Goal: Information Seeking & Learning: Learn about a topic

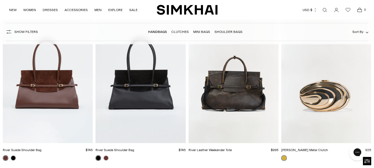
scroll to position [28, 0]
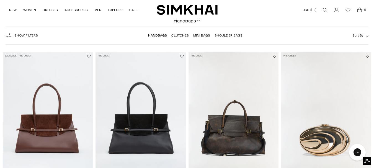
click at [0, 0] on img "Inez Metal Clutch" at bounding box center [0, 0] width 0 height 0
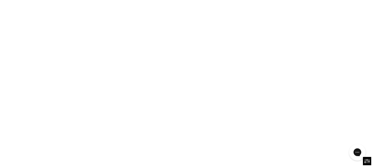
scroll to position [610, 0]
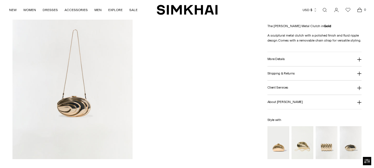
scroll to position [603, 0]
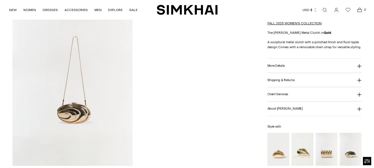
click at [74, 105] on img at bounding box center [72, 75] width 120 height 180
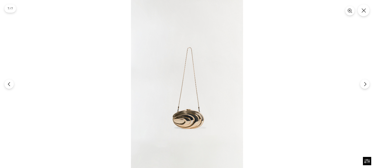
click at [190, 120] on img at bounding box center [187, 84] width 112 height 168
click at [186, 114] on img at bounding box center [187, 84] width 112 height 168
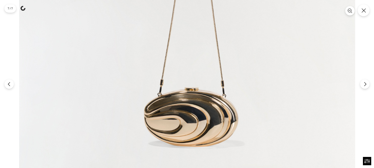
click at [186, 114] on img at bounding box center [187, 12] width 336 height 505
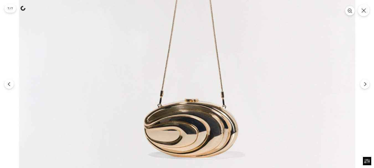
click at [184, 92] on img at bounding box center [187, 23] width 336 height 505
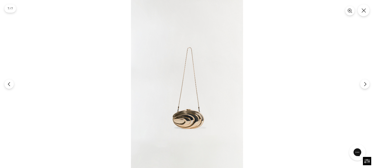
scroll to position [0, 0]
click at [183, 95] on img at bounding box center [187, 84] width 112 height 168
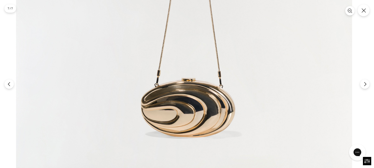
click at [189, 68] on img at bounding box center [184, 3] width 336 height 505
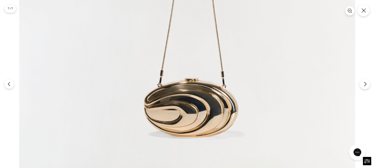
click at [366, 82] on icon "Next" at bounding box center [365, 84] width 5 height 5
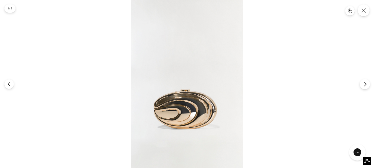
click at [366, 81] on button "Next" at bounding box center [365, 84] width 10 height 10
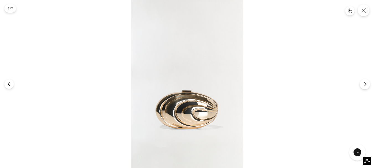
click at [366, 81] on button "Next" at bounding box center [365, 84] width 10 height 10
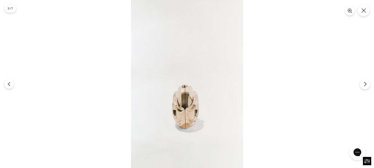
click at [366, 81] on button "Next" at bounding box center [365, 84] width 10 height 10
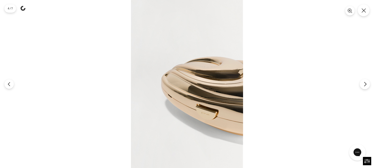
click at [364, 83] on icon "Next" at bounding box center [365, 84] width 5 height 5
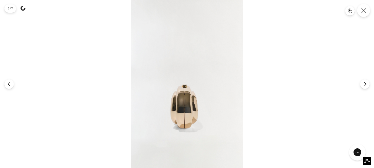
click at [362, 13] on icon "Close" at bounding box center [364, 10] width 5 height 5
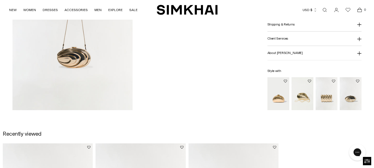
scroll to position [686, 0]
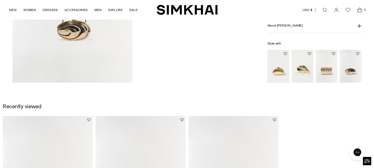
click at [0, 0] on img "Reya Clutch" at bounding box center [0, 0] width 0 height 0
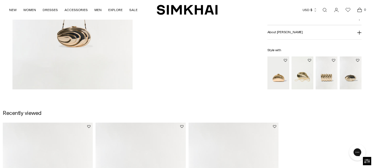
click at [0, 0] on img "Bridget Metal Oyster Clutch" at bounding box center [0, 0] width 0 height 0
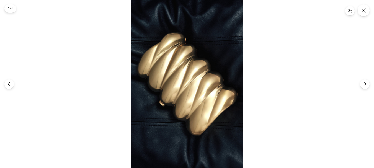
scroll to position [83, 0]
click at [185, 82] on img at bounding box center [187, 84] width 112 height 168
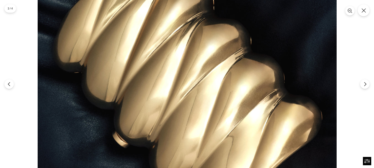
click at [249, 88] on img at bounding box center [187, 88] width 299 height 449
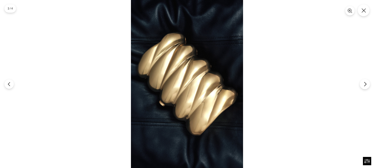
click at [366, 84] on icon "Next" at bounding box center [365, 84] width 2 height 4
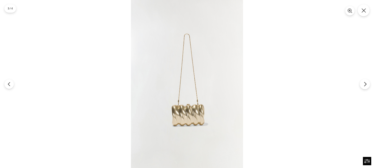
click at [365, 84] on icon "Next" at bounding box center [365, 84] width 5 height 5
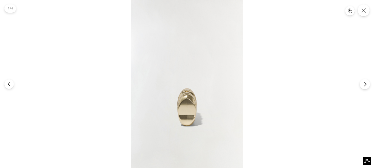
click at [365, 84] on icon "Next" at bounding box center [365, 84] width 5 height 5
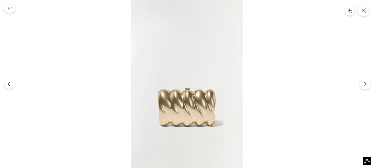
click at [365, 84] on icon "Next" at bounding box center [365, 84] width 5 height 5
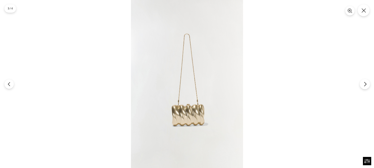
click at [365, 84] on icon "Next" at bounding box center [365, 84] width 5 height 5
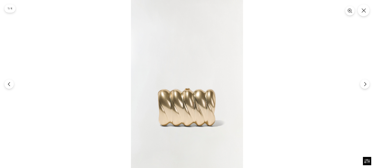
click at [350, 94] on div at bounding box center [187, 84] width 374 height 168
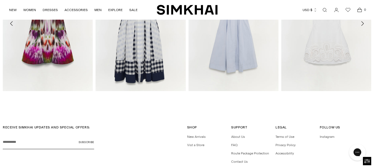
scroll to position [701, 0]
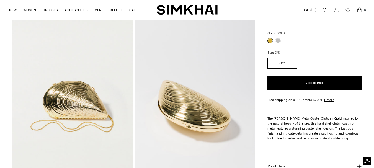
scroll to position [55, 0]
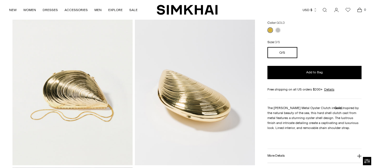
click at [189, 96] on img at bounding box center [195, 75] width 120 height 180
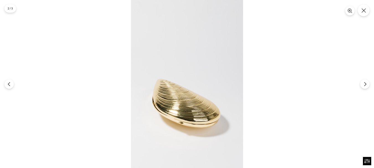
click at [87, 97] on div at bounding box center [187, 84] width 374 height 168
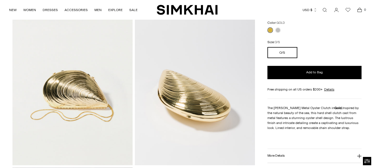
click at [65, 90] on img at bounding box center [72, 75] width 120 height 180
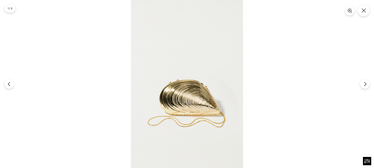
click at [169, 91] on img at bounding box center [187, 84] width 112 height 168
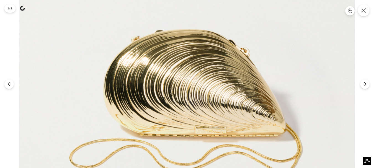
click at [147, 82] on img at bounding box center [187, 42] width 336 height 505
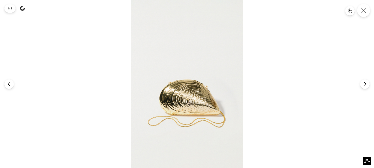
click at [363, 10] on icon "Close" at bounding box center [364, 10] width 5 height 5
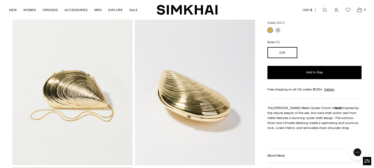
scroll to position [0, 0]
click at [181, 99] on img at bounding box center [195, 75] width 120 height 180
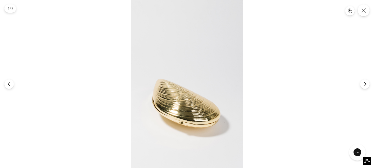
click at [181, 99] on img at bounding box center [187, 84] width 112 height 168
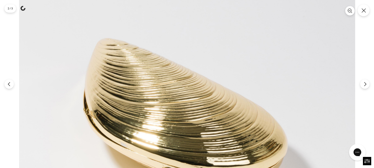
click at [165, 104] on img at bounding box center [187, 54] width 336 height 505
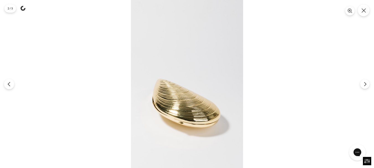
click at [7, 85] on icon "Previous" at bounding box center [9, 84] width 5 height 5
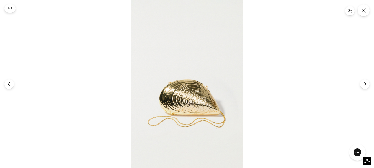
click at [179, 86] on img at bounding box center [187, 84] width 112 height 168
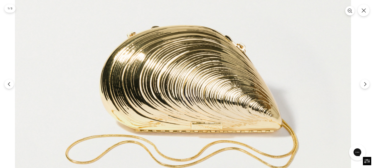
click at [161, 64] on img at bounding box center [183, 38] width 336 height 505
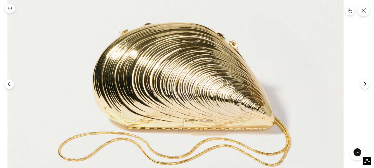
click at [179, 92] on img at bounding box center [175, 36] width 336 height 505
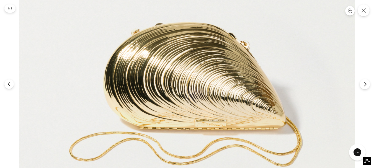
click at [364, 85] on icon "Next" at bounding box center [365, 84] width 5 height 5
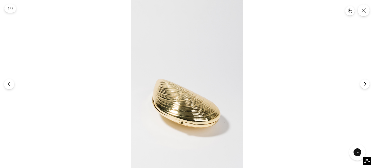
click at [8, 84] on icon "Previous" at bounding box center [9, 84] width 5 height 5
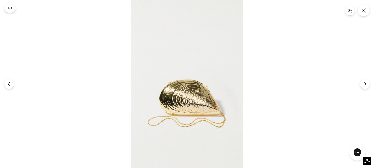
click at [179, 96] on img at bounding box center [187, 84] width 112 height 168
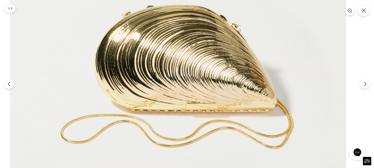
click at [163, 81] on img at bounding box center [178, 18] width 336 height 505
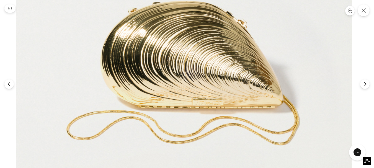
click at [215, 71] on img at bounding box center [184, 14] width 336 height 505
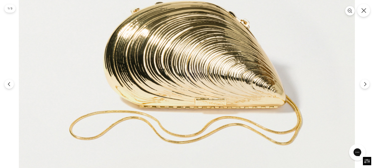
click at [366, 10] on icon "Close" at bounding box center [364, 10] width 5 height 5
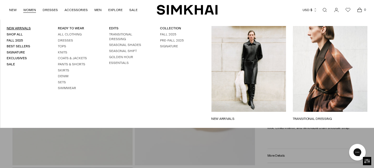
click at [22, 27] on link "New Arrivals" at bounding box center [19, 28] width 24 height 4
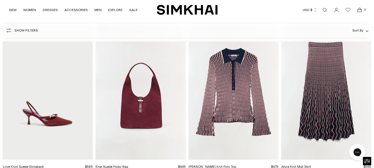
scroll to position [1247, 0]
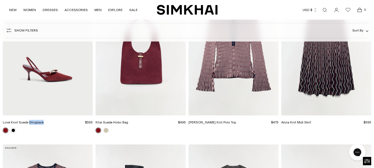
drag, startPoint x: 45, startPoint y: 123, endPoint x: 29, endPoint y: 123, distance: 15.5
click at [29, 123] on div "Love Knot Suede Slingback $565 Unit price / per" at bounding box center [48, 123] width 90 height 6
click at [46, 123] on div "Love Knot Suede Slingback $565 Unit price / per" at bounding box center [48, 123] width 90 height 6
drag, startPoint x: 44, startPoint y: 122, endPoint x: 29, endPoint y: 123, distance: 15.0
click at [29, 123] on div "Love Knot Suede Slingback $565 Unit price / per" at bounding box center [48, 123] width 90 height 6
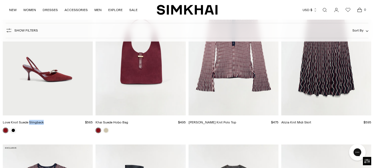
click at [47, 123] on div "Love Knot Suede Slingback $565 Unit price / per" at bounding box center [48, 123] width 90 height 6
drag, startPoint x: 44, startPoint y: 123, endPoint x: 29, endPoint y: 123, distance: 15.5
click at [29, 123] on div "Love Knot Suede Slingback $565 Unit price / per" at bounding box center [48, 123] width 90 height 6
click at [27, 122] on link "Love Knot Suede Slingback" at bounding box center [23, 123] width 41 height 4
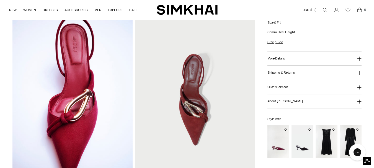
scroll to position [222, 0]
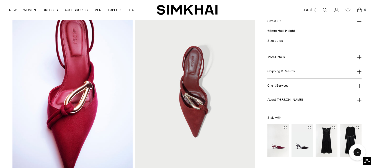
click at [76, 100] on img at bounding box center [72, 91] width 120 height 180
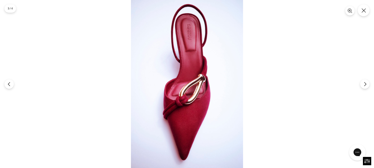
click at [186, 93] on img at bounding box center [187, 84] width 112 height 168
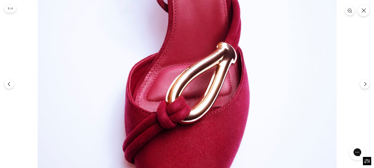
click at [186, 93] on img at bounding box center [187, 69] width 299 height 449
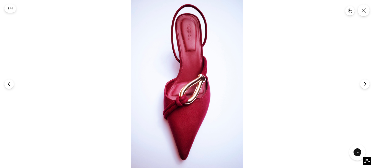
click at [186, 93] on img at bounding box center [187, 84] width 112 height 168
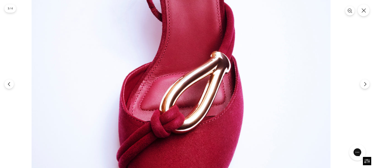
click at [178, 80] on img at bounding box center [181, 78] width 299 height 449
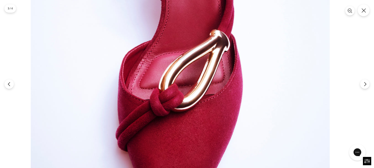
click at [156, 80] on img at bounding box center [180, 56] width 299 height 449
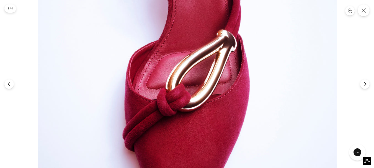
scroll to position [23, 0]
click at [205, 84] on img at bounding box center [187, 56] width 299 height 449
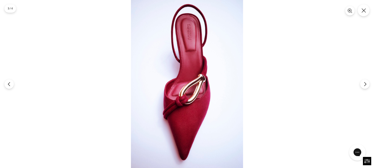
click at [200, 88] on img at bounding box center [187, 84] width 112 height 168
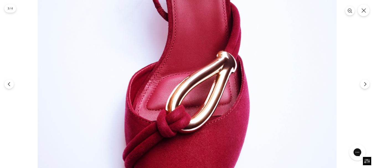
click at [216, 98] on img at bounding box center [187, 77] width 299 height 449
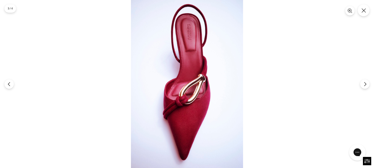
click at [201, 89] on img at bounding box center [187, 84] width 112 height 168
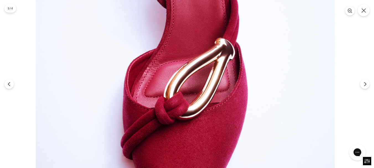
click at [177, 74] on img at bounding box center [185, 64] width 299 height 449
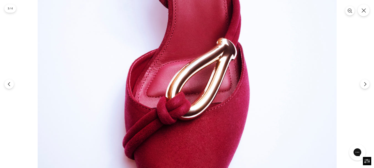
scroll to position [0, 0]
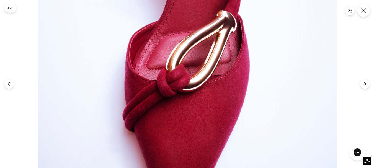
click at [364, 11] on icon "Close" at bounding box center [364, 10] width 5 height 5
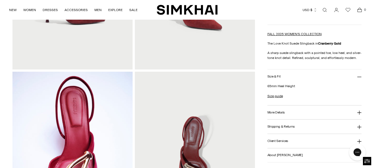
scroll to position [194, 0]
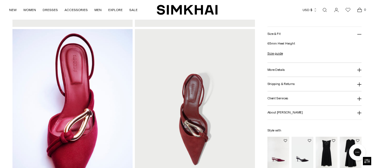
click at [78, 129] on img at bounding box center [72, 119] width 120 height 180
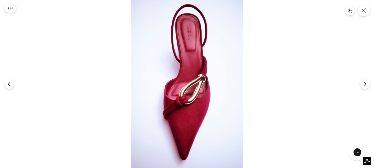
click at [188, 92] on img at bounding box center [187, 84] width 112 height 168
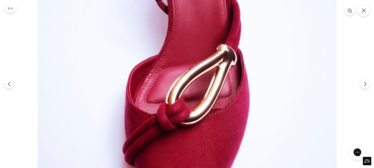
click at [198, 96] on img at bounding box center [187, 70] width 299 height 449
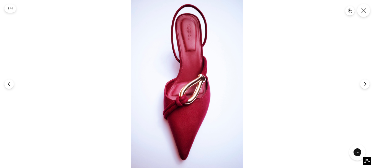
click at [364, 12] on icon "Close" at bounding box center [364, 10] width 5 height 5
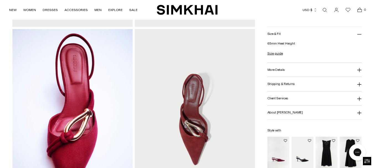
click at [194, 133] on img at bounding box center [195, 119] width 120 height 180
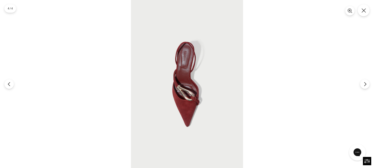
click at [187, 97] on img at bounding box center [187, 84] width 112 height 168
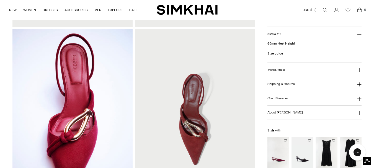
click at [77, 132] on img at bounding box center [72, 119] width 120 height 180
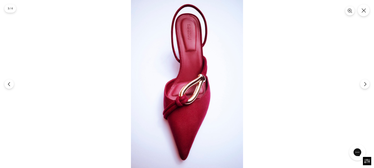
click at [194, 100] on img at bounding box center [187, 84] width 112 height 168
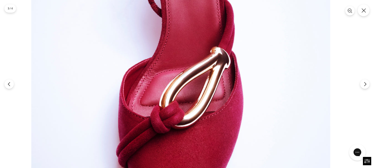
click at [191, 104] on img at bounding box center [180, 73] width 299 height 449
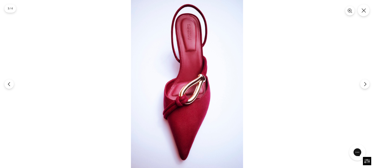
click at [183, 89] on img at bounding box center [187, 84] width 112 height 168
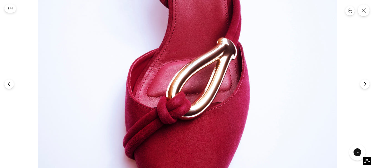
click at [198, 67] on img at bounding box center [187, 64] width 299 height 449
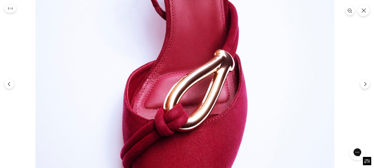
click at [205, 106] on img at bounding box center [184, 76] width 299 height 449
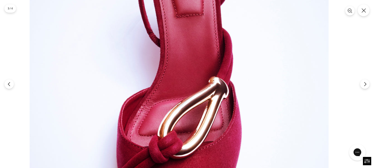
click at [189, 94] on img at bounding box center [179, 103] width 299 height 449
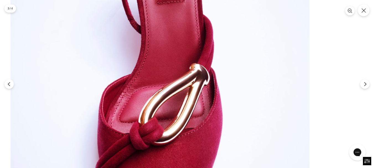
click at [138, 73] on img at bounding box center [160, 90] width 299 height 449
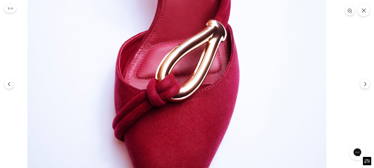
click at [182, 100] on img at bounding box center [176, 46] width 299 height 449
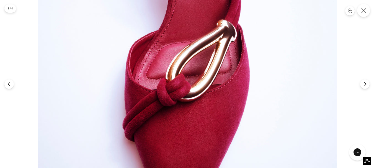
click at [363, 10] on icon "Close" at bounding box center [364, 10] width 5 height 5
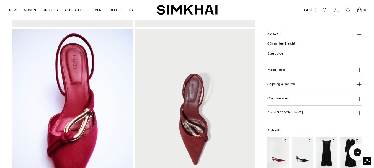
click at [196, 131] on img at bounding box center [195, 119] width 120 height 180
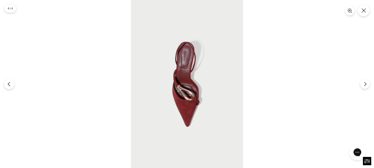
click at [10, 86] on icon "Previous" at bounding box center [9, 84] width 5 height 5
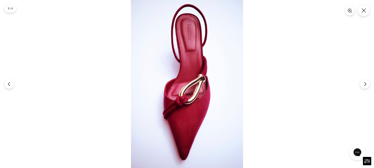
click at [192, 94] on img at bounding box center [187, 84] width 112 height 168
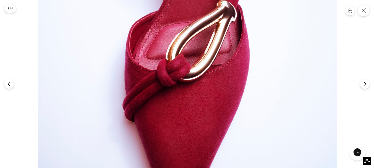
click at [188, 100] on img at bounding box center [187, 26] width 299 height 449
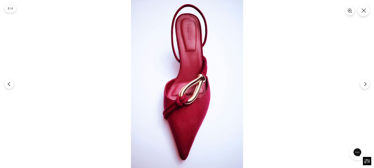
click at [188, 104] on img at bounding box center [187, 84] width 112 height 168
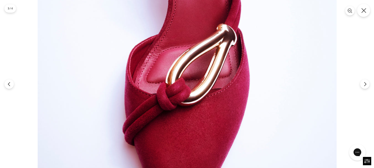
click at [365, 11] on icon "Close" at bounding box center [364, 10] width 5 height 5
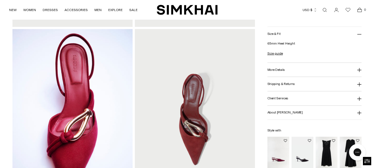
click at [85, 126] on img at bounding box center [72, 119] width 120 height 180
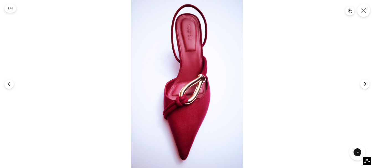
click at [366, 12] on icon "Close" at bounding box center [364, 10] width 5 height 5
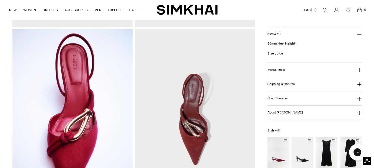
click at [80, 131] on img at bounding box center [72, 119] width 120 height 180
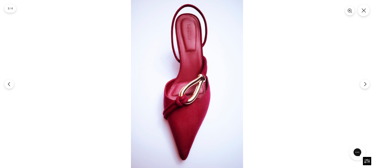
click at [197, 95] on img at bounding box center [187, 84] width 112 height 168
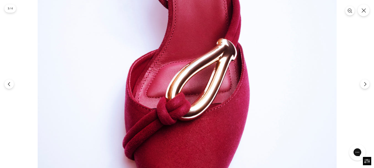
click at [185, 92] on img at bounding box center [187, 65] width 299 height 449
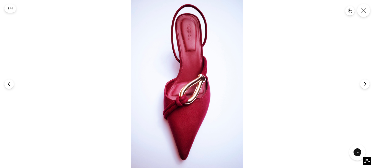
click at [365, 11] on icon "Close" at bounding box center [364, 10] width 5 height 5
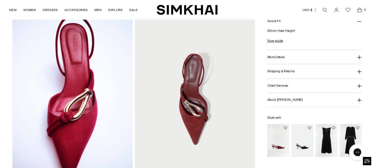
scroll to position [225, 0]
